Goal: Information Seeking & Learning: Learn about a topic

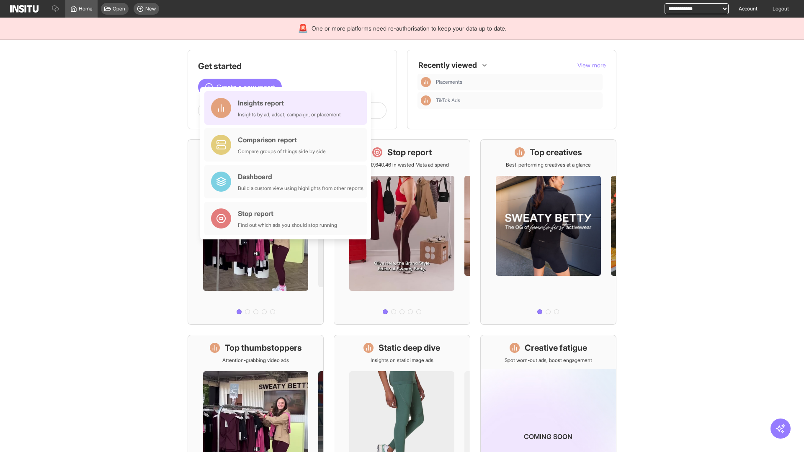
click at [288, 108] on div "Insights report Insights by ad, adset, campaign, or placement" at bounding box center [289, 108] width 103 height 20
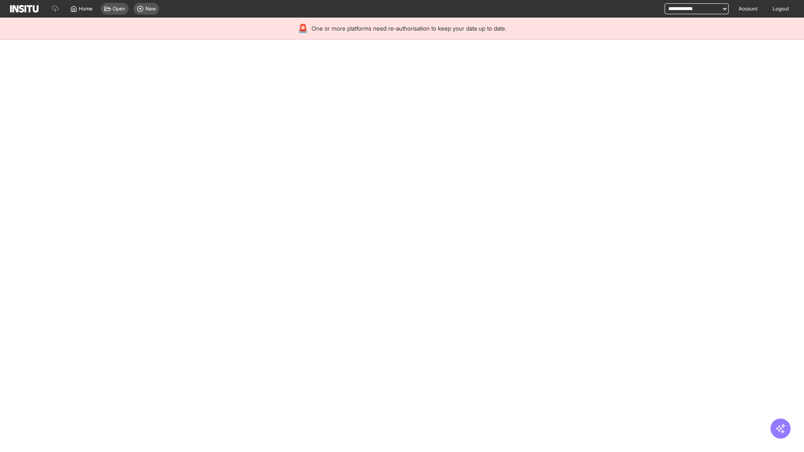
select select "**"
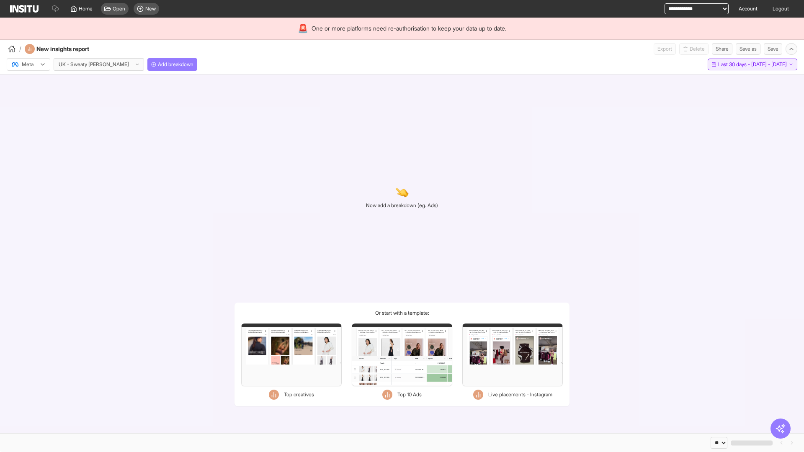
click at [734, 64] on span "Last 30 days - [DATE] - [DATE]" at bounding box center [752, 64] width 69 height 7
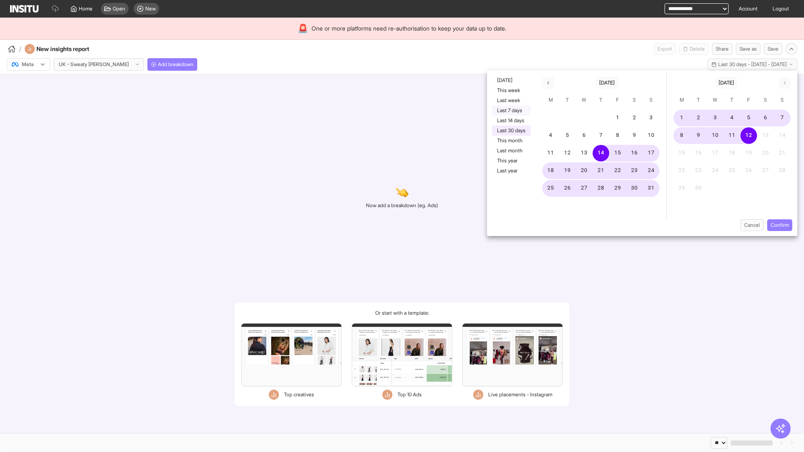
click at [510, 111] on button "Last 7 days" at bounding box center [511, 111] width 39 height 10
